Goal: Task Accomplishment & Management: Use online tool/utility

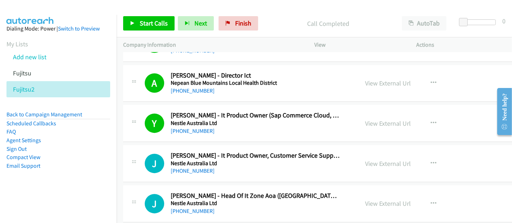
click at [153, 23] on span "Start Calls" at bounding box center [154, 23] width 28 height 8
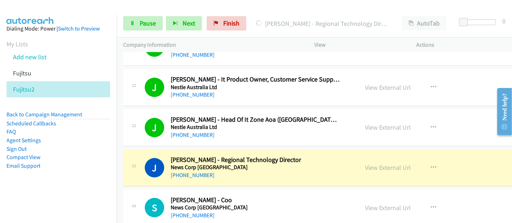
scroll to position [6531, 0]
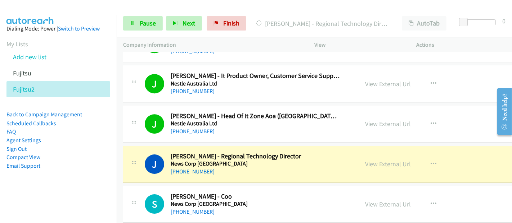
click at [268, 168] on div "[PHONE_NUMBER]" at bounding box center [256, 172] width 170 height 9
click at [398, 160] on link "View External Url" at bounding box center [388, 164] width 46 height 8
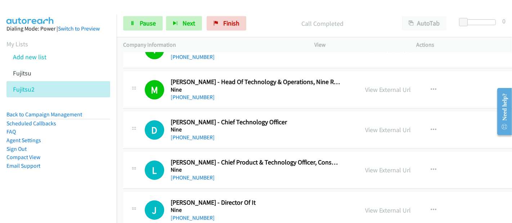
scroll to position [6971, 0]
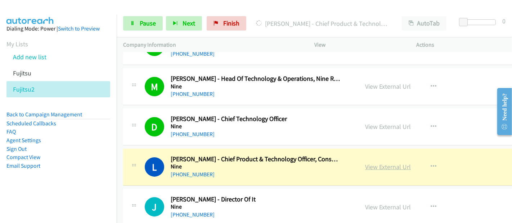
click at [393, 163] on link "View External Url" at bounding box center [388, 167] width 46 height 8
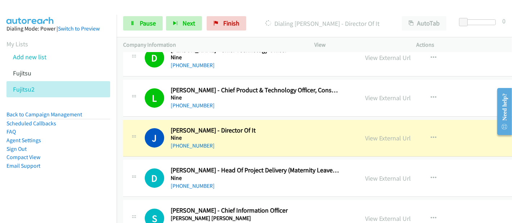
scroll to position [7051, 0]
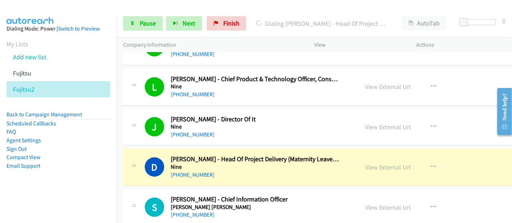
click at [207, 164] on h5 "Nine" at bounding box center [256, 167] width 170 height 7
click at [391, 163] on link "View External Url" at bounding box center [388, 167] width 46 height 8
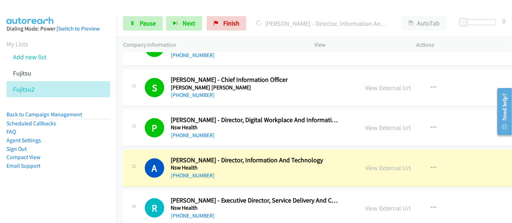
scroll to position [7251, 0]
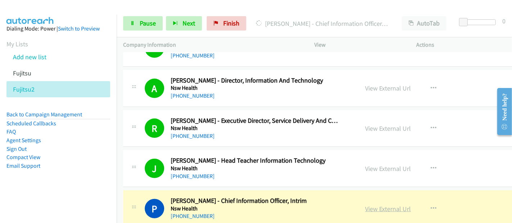
click at [384, 205] on link "View External Url" at bounding box center [388, 209] width 46 height 8
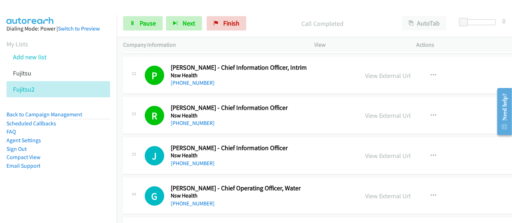
scroll to position [7411, 0]
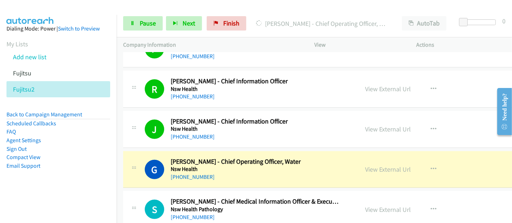
click at [216, 166] on h5 "Nsw Health" at bounding box center [256, 169] width 170 height 7
click at [399, 166] on link "View External Url" at bounding box center [388, 170] width 46 height 8
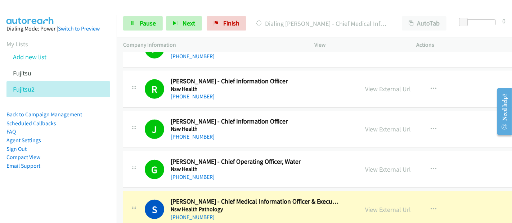
click at [211, 173] on div "[PHONE_NUMBER]" at bounding box center [256, 177] width 170 height 9
click at [389, 166] on link "View External Url" at bounding box center [388, 170] width 46 height 8
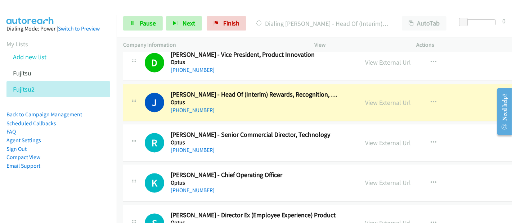
scroll to position [8171, 0]
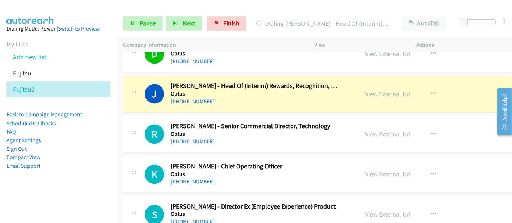
click at [204, 90] on h5 "Optus" at bounding box center [256, 93] width 170 height 7
click at [388, 90] on link "View External Url" at bounding box center [388, 94] width 46 height 8
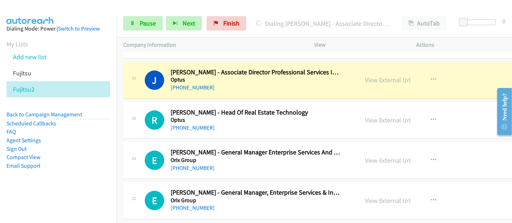
scroll to position [8290, 0]
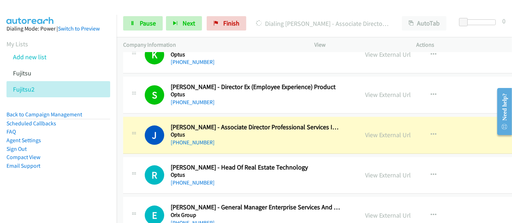
click at [200, 131] on h5 "Optus" at bounding box center [256, 134] width 170 height 7
click at [389, 131] on link "View External Url" at bounding box center [388, 135] width 46 height 8
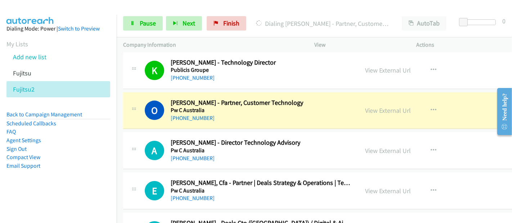
scroll to position [9010, 0]
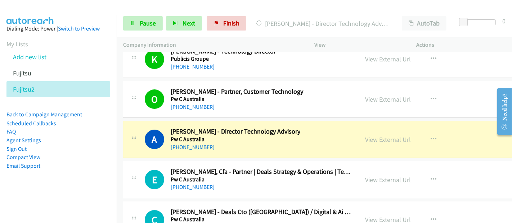
click at [180, 136] on h5 "Pw C Australia" at bounding box center [236, 139] width 130 height 7
click at [385, 136] on link "View External Url" at bounding box center [388, 140] width 46 height 8
click at [146, 22] on span "Pause" at bounding box center [148, 23] width 16 height 8
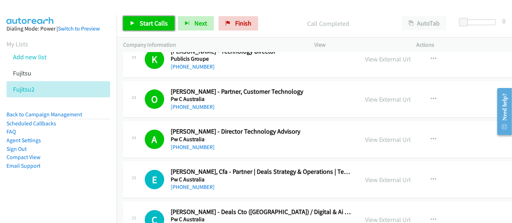
click at [139, 27] on link "Start Calls" at bounding box center [148, 23] width 51 height 14
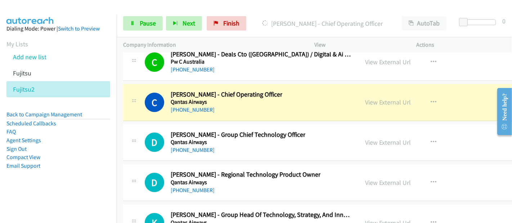
scroll to position [9170, 0]
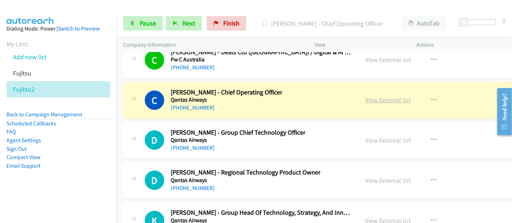
click at [384, 96] on link "View External Url" at bounding box center [388, 100] width 46 height 8
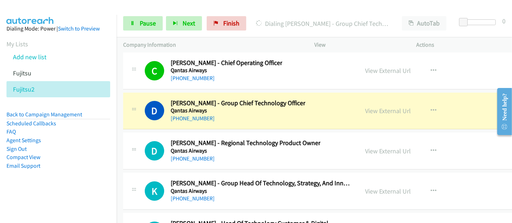
scroll to position [9250, 0]
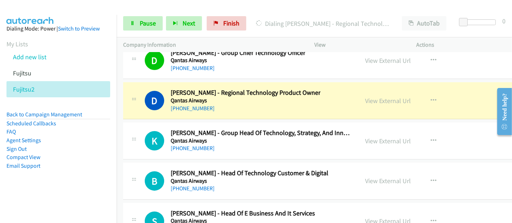
click at [213, 104] on div "[PHONE_NUMBER]" at bounding box center [246, 108] width 150 height 9
click at [380, 97] on link "View External Url" at bounding box center [388, 101] width 46 height 8
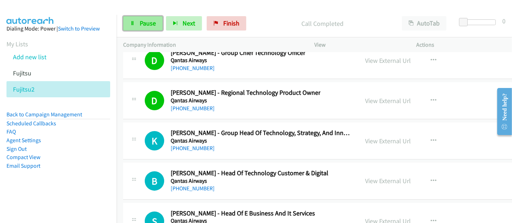
click at [146, 25] on span "Pause" at bounding box center [148, 23] width 16 height 8
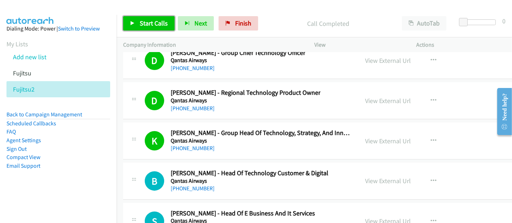
click at [140, 22] on span "Start Calls" at bounding box center [154, 23] width 28 height 8
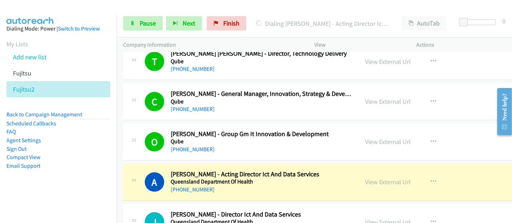
scroll to position [9570, 0]
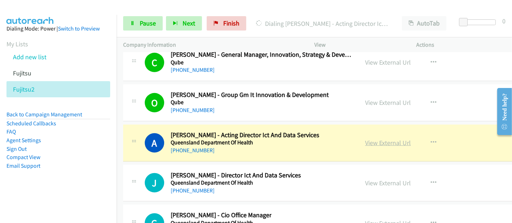
click at [385, 139] on link "View External Url" at bounding box center [388, 143] width 46 height 8
click at [138, 22] on link "Pause" at bounding box center [143, 23] width 40 height 14
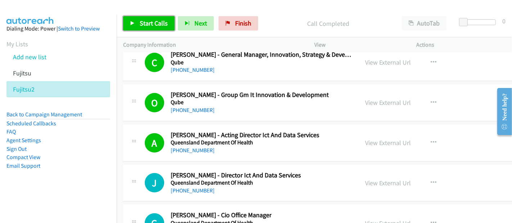
click at [151, 26] on span "Start Calls" at bounding box center [154, 23] width 28 height 8
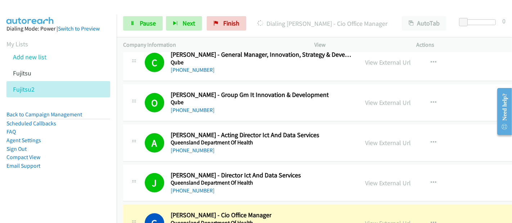
scroll to position [9690, 0]
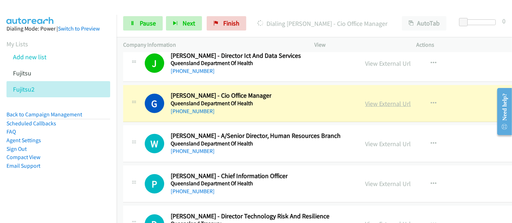
click at [385, 100] on link "View External Url" at bounding box center [388, 104] width 46 height 8
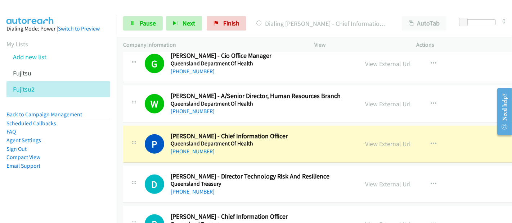
scroll to position [9770, 0]
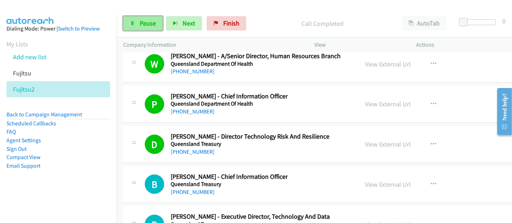
click at [143, 19] on span "Pause" at bounding box center [148, 23] width 16 height 8
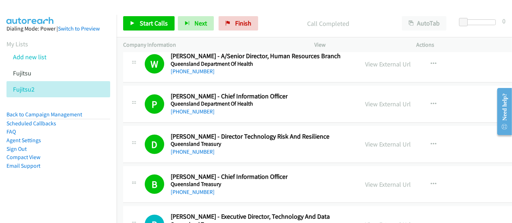
click at [92, 190] on aside "Dialing Mode: Power | Switch to Preview My Lists Add new list Fujitsu Fujitsu2 …" at bounding box center [58, 109] width 117 height 188
click at [156, 22] on span "Start Calls" at bounding box center [154, 23] width 28 height 8
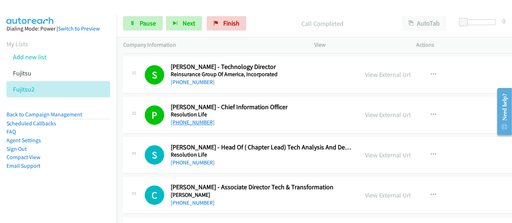
scroll to position [10490, 0]
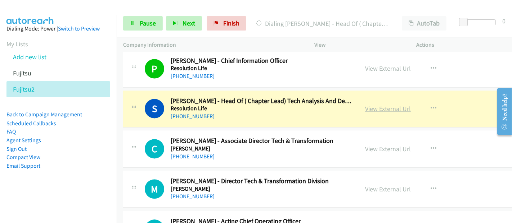
click at [390, 105] on link "View External Url" at bounding box center [388, 109] width 46 height 8
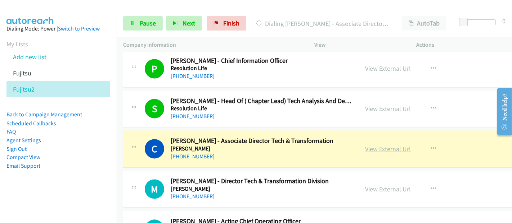
click at [387, 145] on link "View External Url" at bounding box center [388, 149] width 46 height 8
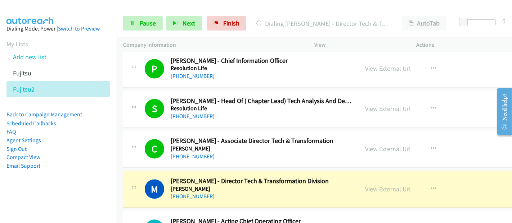
click at [252, 186] on h5 "[PERSON_NAME]" at bounding box center [250, 189] width 158 height 7
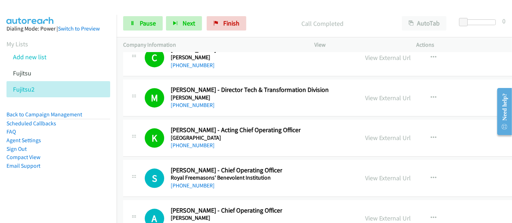
scroll to position [10610, 0]
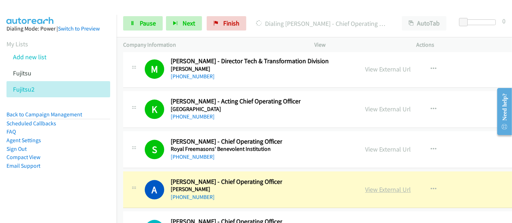
click at [390, 186] on link "View External Url" at bounding box center [388, 190] width 46 height 8
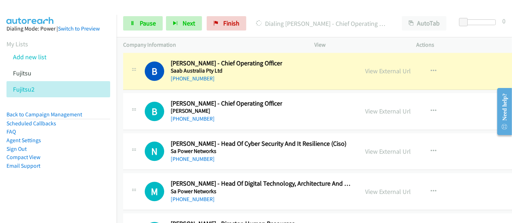
scroll to position [10850, 0]
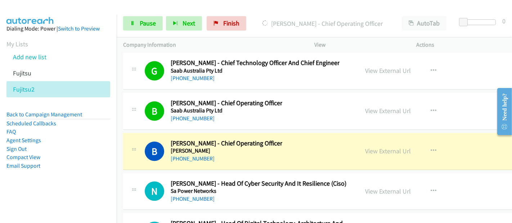
drag, startPoint x: 211, startPoint y: 124, endPoint x: 261, endPoint y: 134, distance: 51.0
click at [211, 148] on h5 "[PERSON_NAME]" at bounding box center [227, 151] width 112 height 7
click at [376, 147] on link "View External Url" at bounding box center [388, 151] width 46 height 8
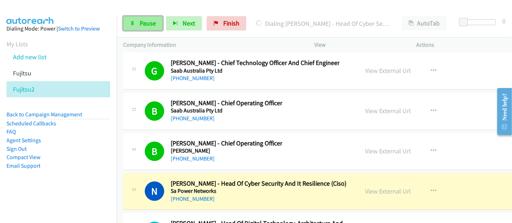
click at [142, 28] on link "Pause" at bounding box center [143, 23] width 40 height 14
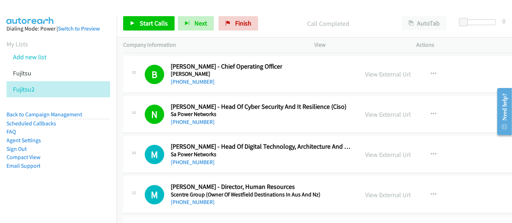
scroll to position [10930, 0]
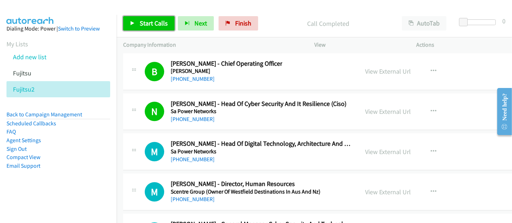
click at [143, 24] on span "Start Calls" at bounding box center [154, 23] width 28 height 8
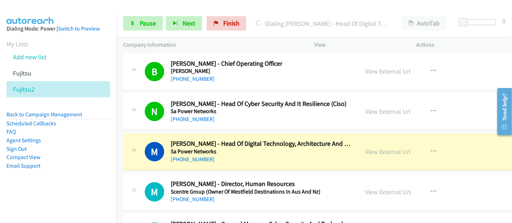
scroll to position [10970, 0]
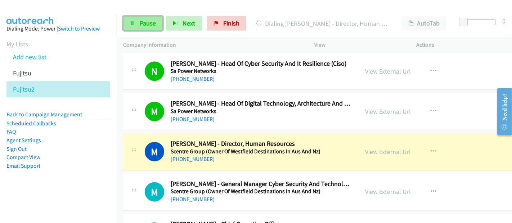
click at [146, 23] on span "Pause" at bounding box center [148, 23] width 16 height 8
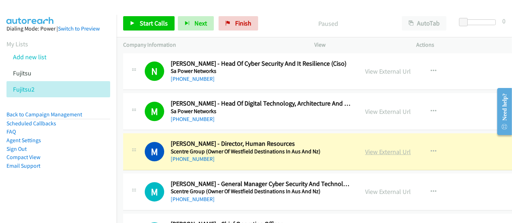
click at [394, 148] on link "View External Url" at bounding box center [388, 152] width 46 height 8
